Goal: Find specific page/section: Find specific page/section

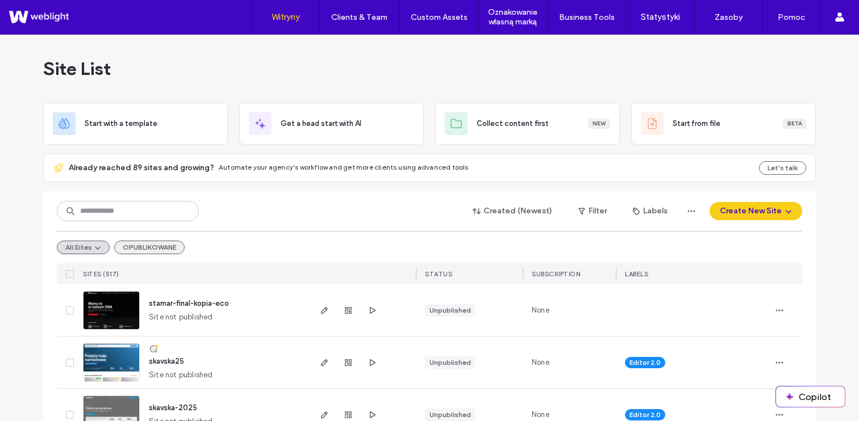
click at [146, 244] on button "OPUBLIKOWANE" at bounding box center [149, 248] width 70 height 14
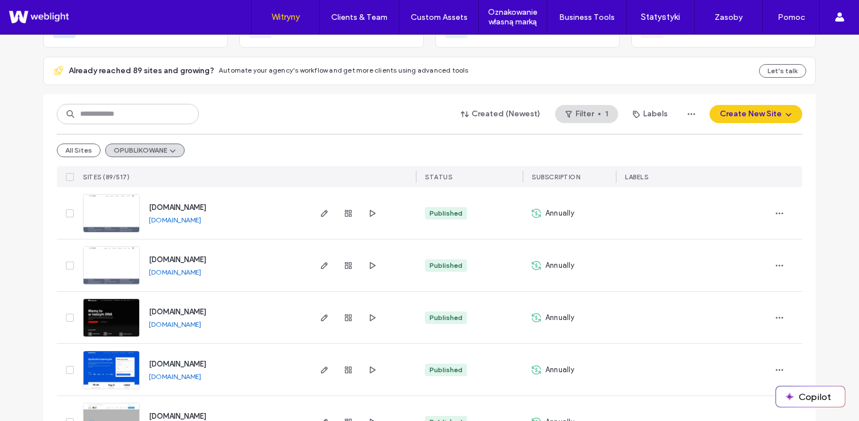
scroll to position [130, 0]
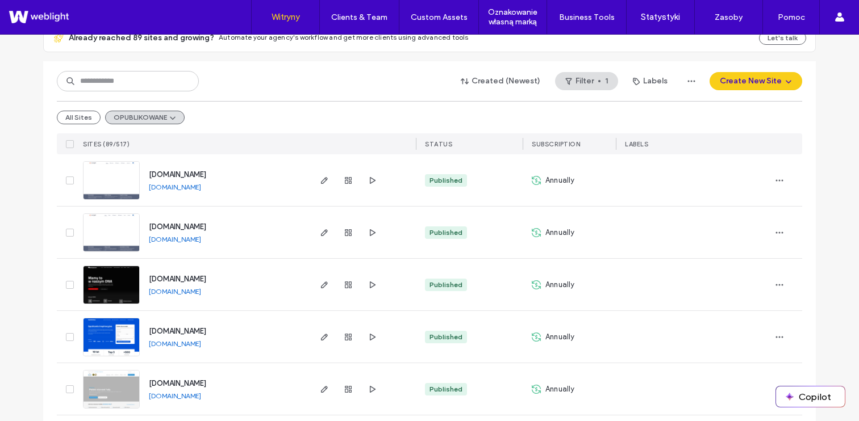
click at [120, 91] on div "Created (Newest) Filter 1 Labels Create New Site" at bounding box center [429, 81] width 745 height 22
click at [120, 91] on input at bounding box center [128, 81] width 142 height 20
type input "*******"
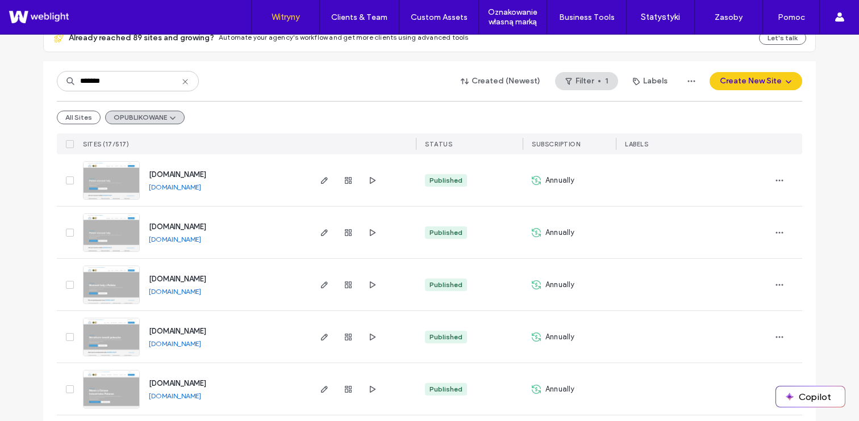
click at [189, 207] on div "www.skavska.pt www.skavska.pt" at bounding box center [224, 233] width 169 height 52
click at [68, 144] on icon at bounding box center [70, 144] width 4 height 3
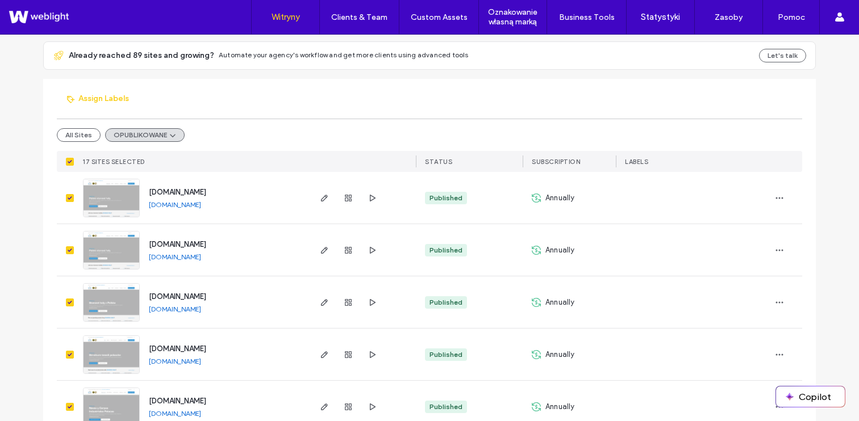
scroll to position [157, 0]
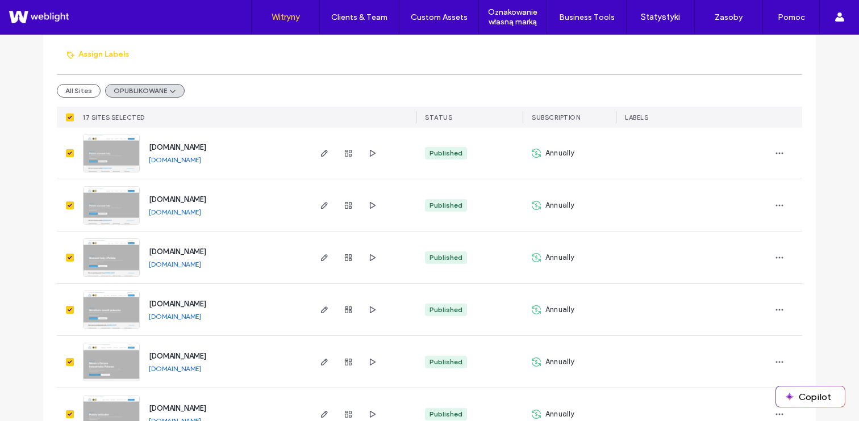
click at [68, 116] on icon at bounding box center [70, 117] width 5 height 3
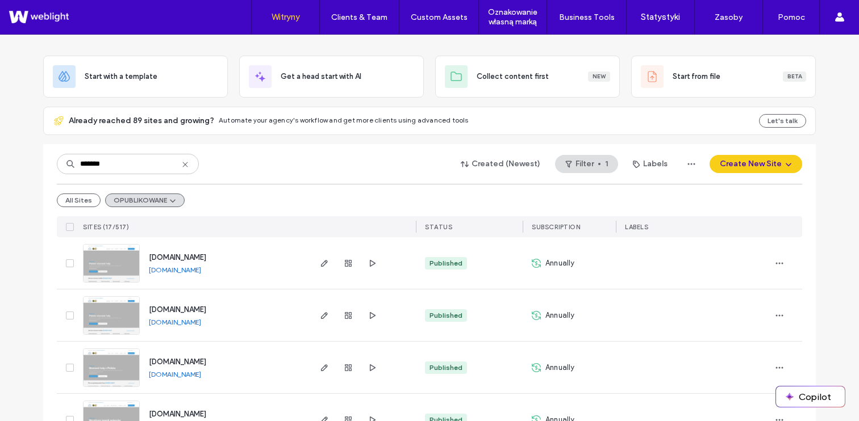
scroll to position [68, 0]
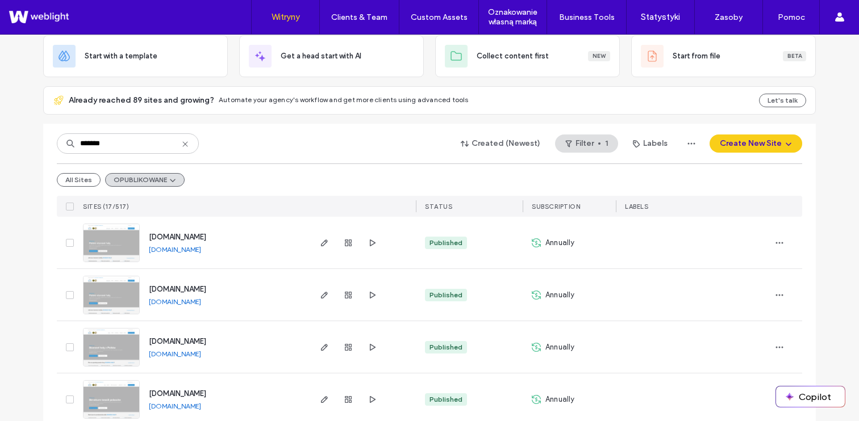
click at [68, 208] on span at bounding box center [70, 207] width 8 height 8
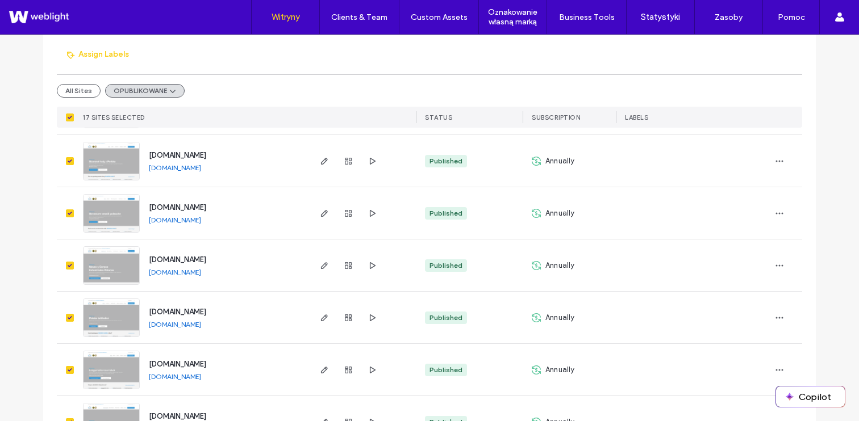
scroll to position [270, 0]
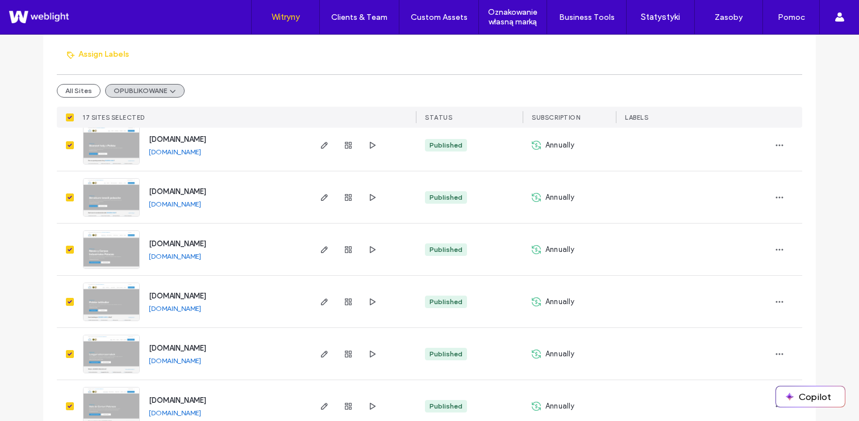
click at [178, 206] on link "[DOMAIN_NAME]" at bounding box center [175, 204] width 52 height 9
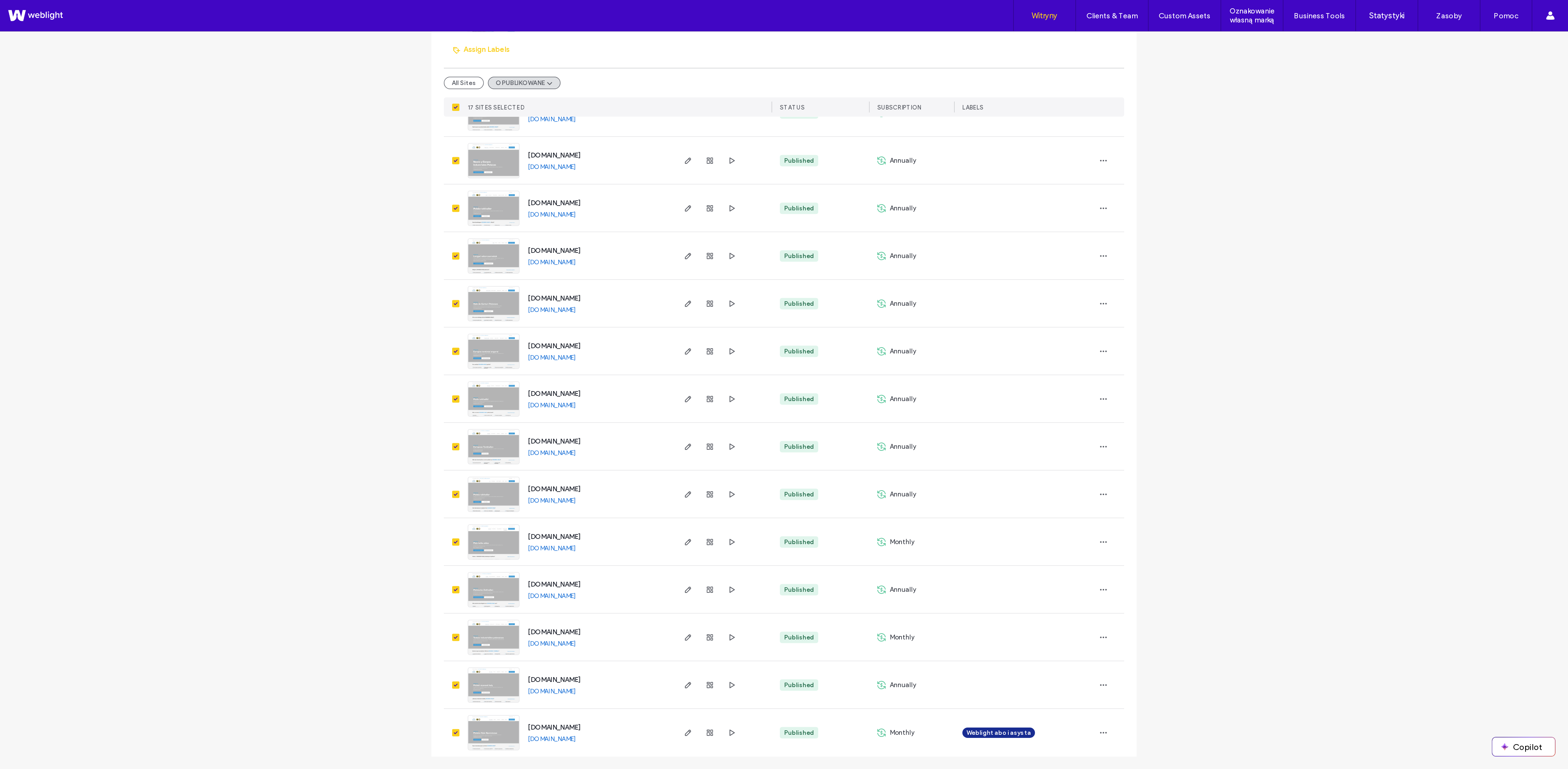
scroll to position [0, 0]
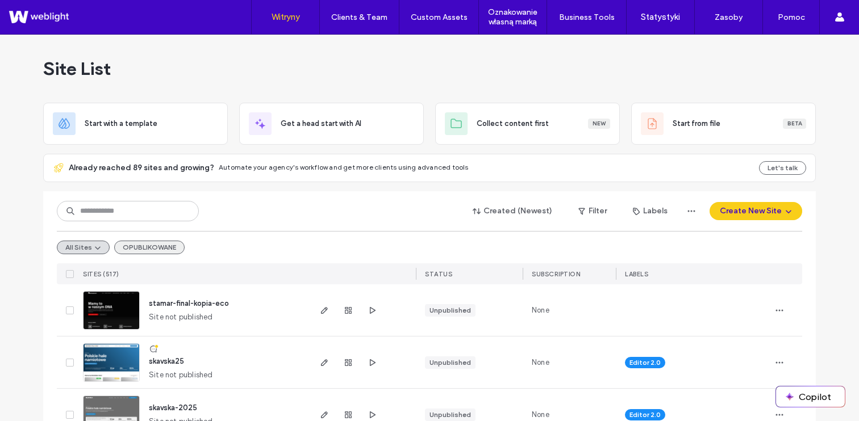
click at [126, 234] on div "All Sites OPUBLIKOWANE" at bounding box center [429, 247] width 745 height 32
click at [126, 243] on button "OPUBLIKOWANE" at bounding box center [149, 248] width 70 height 14
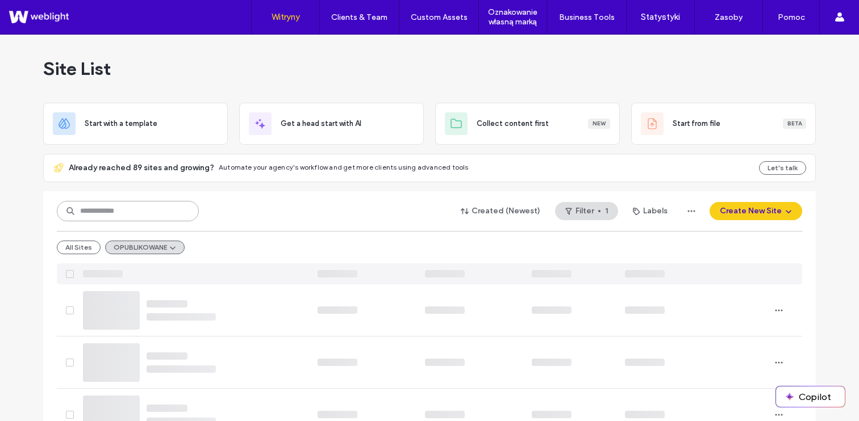
click at [130, 219] on input at bounding box center [128, 211] width 142 height 20
type input "*******"
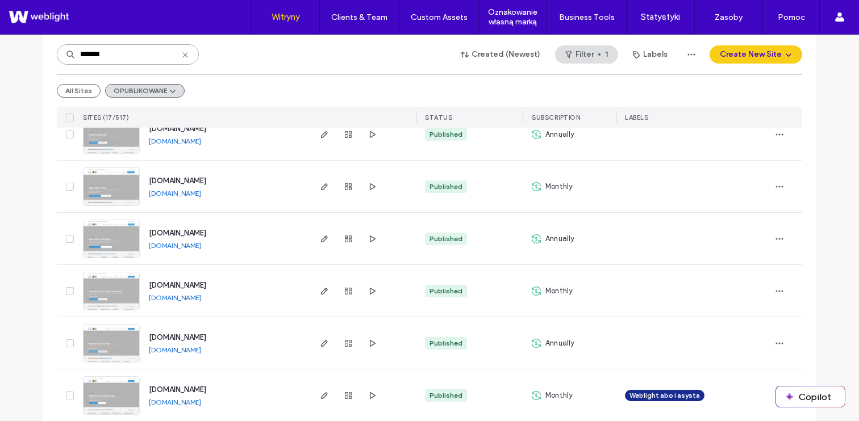
scroll to position [765, 0]
